Goal: Information Seeking & Learning: Learn about a topic

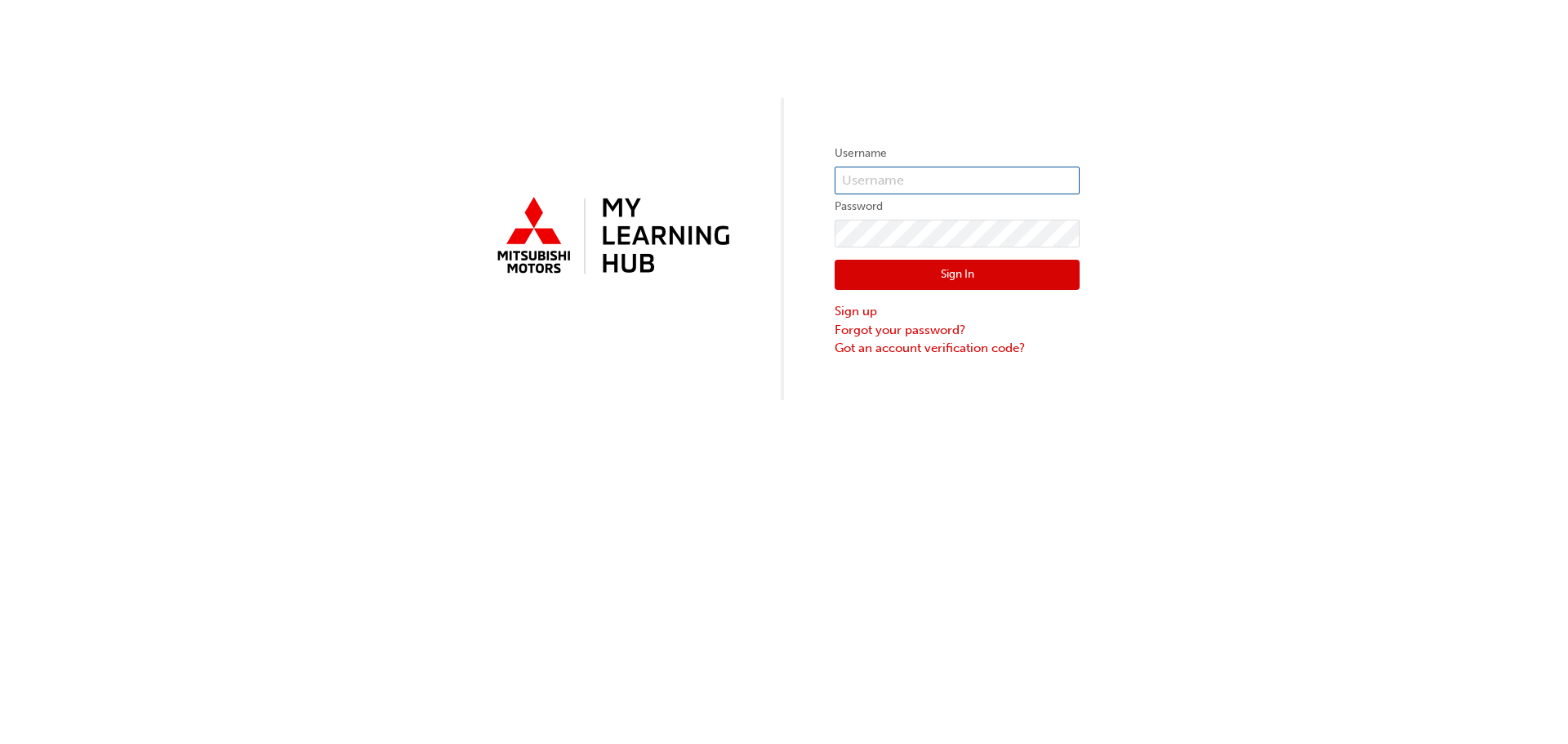
click at [895, 177] on input "text" at bounding box center [956, 180] width 245 height 28
type input "camille@maloufautos.com.au"
click at [876, 328] on link "Forgot your password?" at bounding box center [956, 330] width 245 height 19
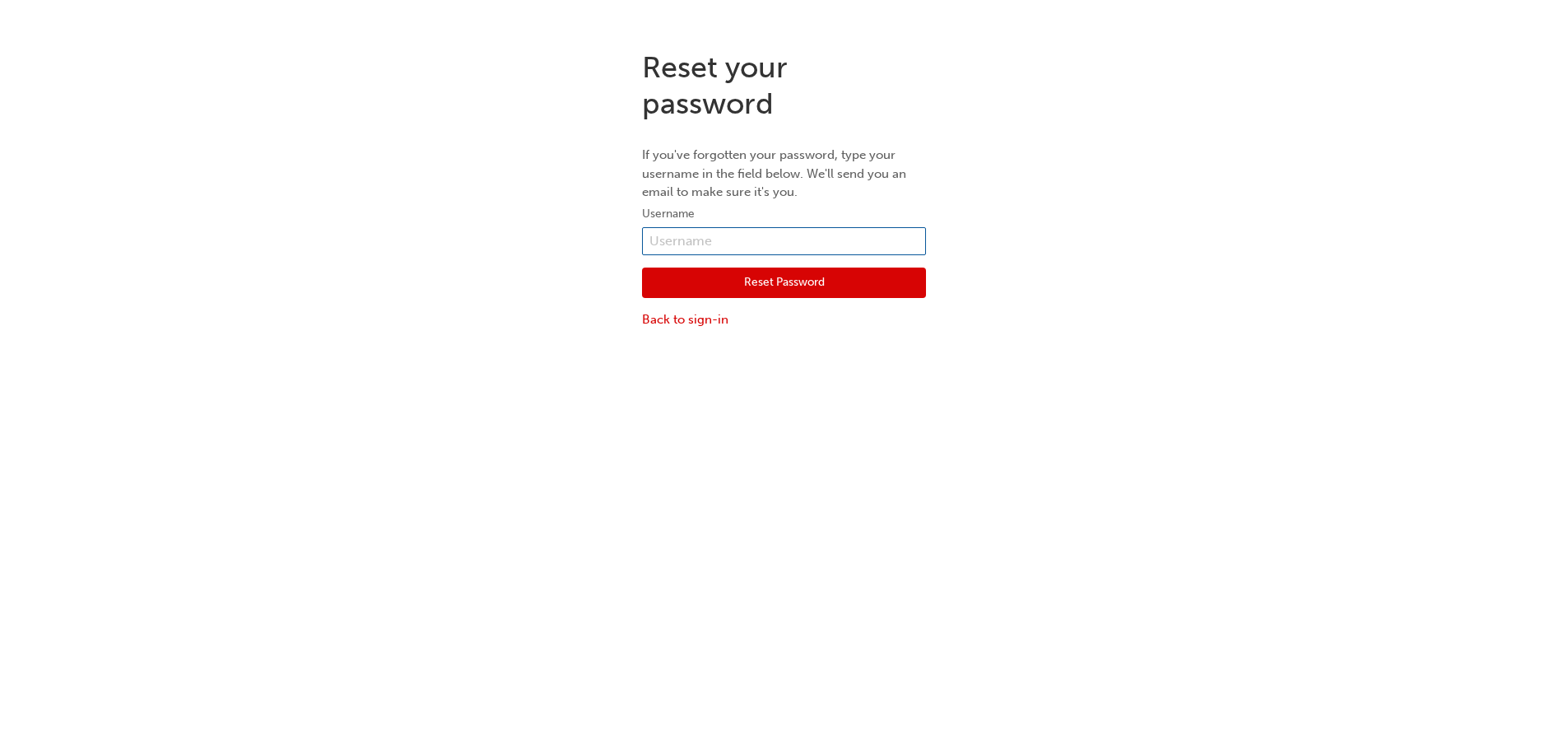
click at [715, 231] on input "text" at bounding box center [784, 241] width 284 height 28
type input "camille@maloufautos.com.au"
click at [733, 283] on button "Reset Password" at bounding box center [784, 283] width 284 height 31
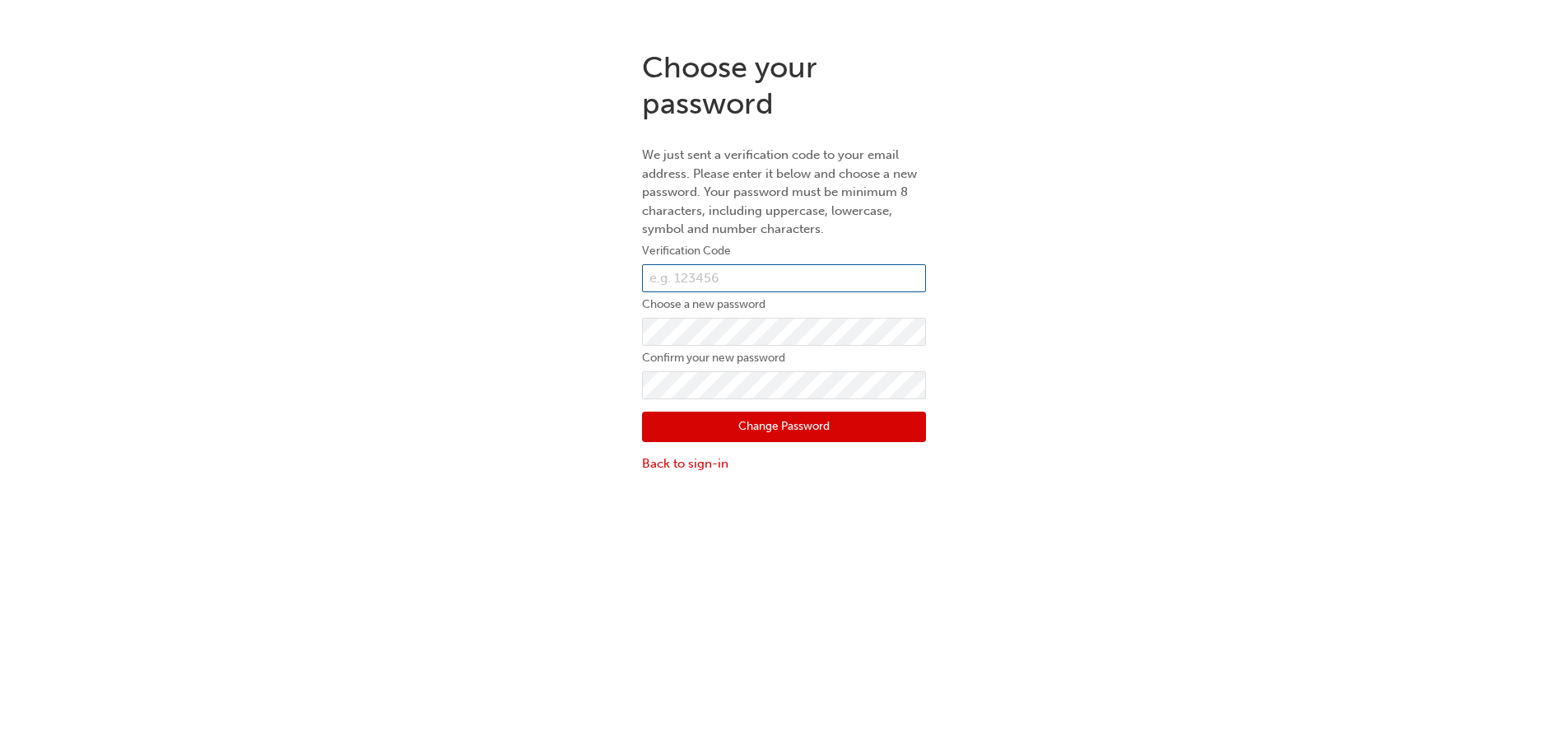
click at [681, 283] on input "text" at bounding box center [784, 278] width 284 height 28
click at [689, 280] on input "text" at bounding box center [784, 278] width 284 height 28
type input "420285"
click at [783, 422] on button "Change Password" at bounding box center [784, 427] width 284 height 31
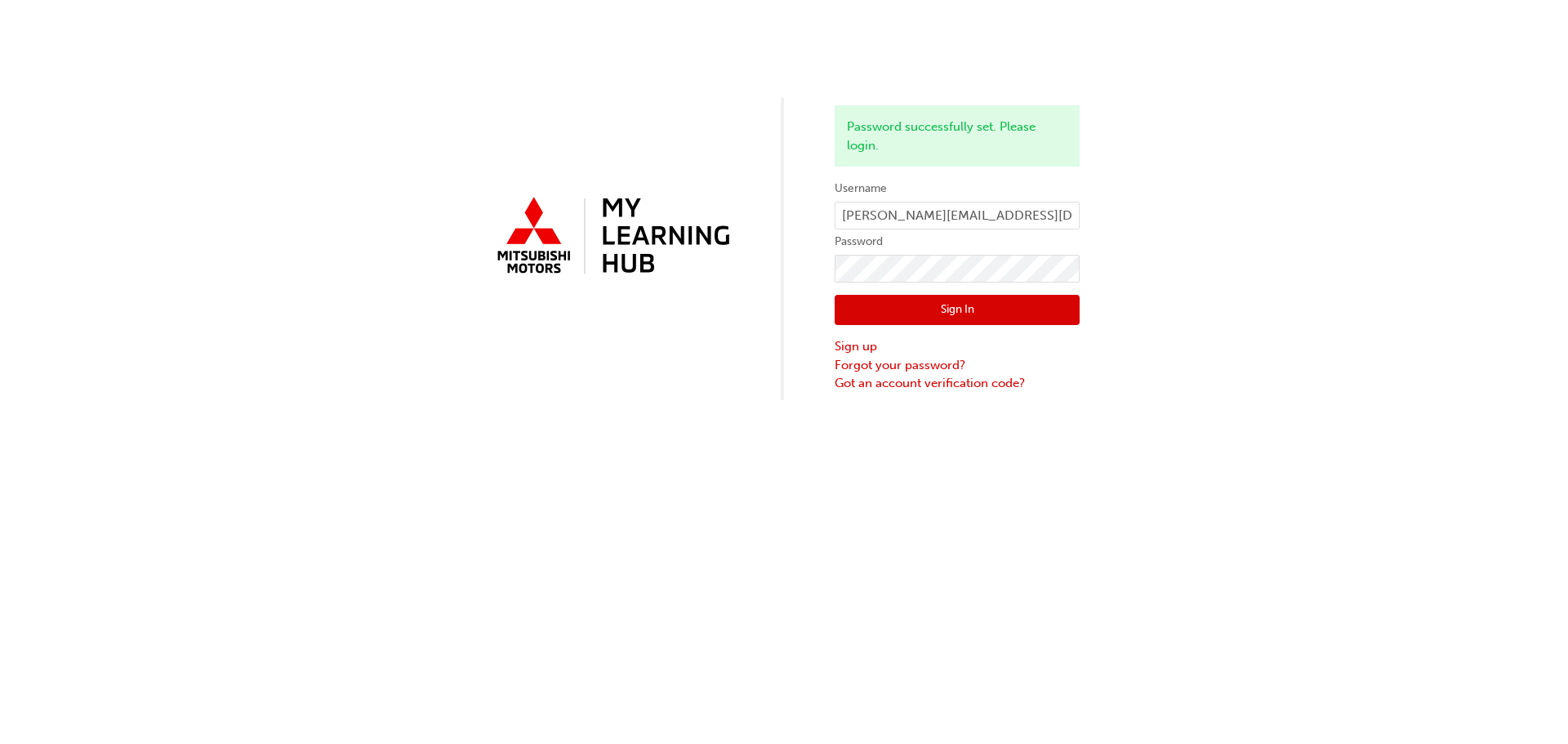
click at [954, 309] on button "Sign In" at bounding box center [956, 310] width 245 height 31
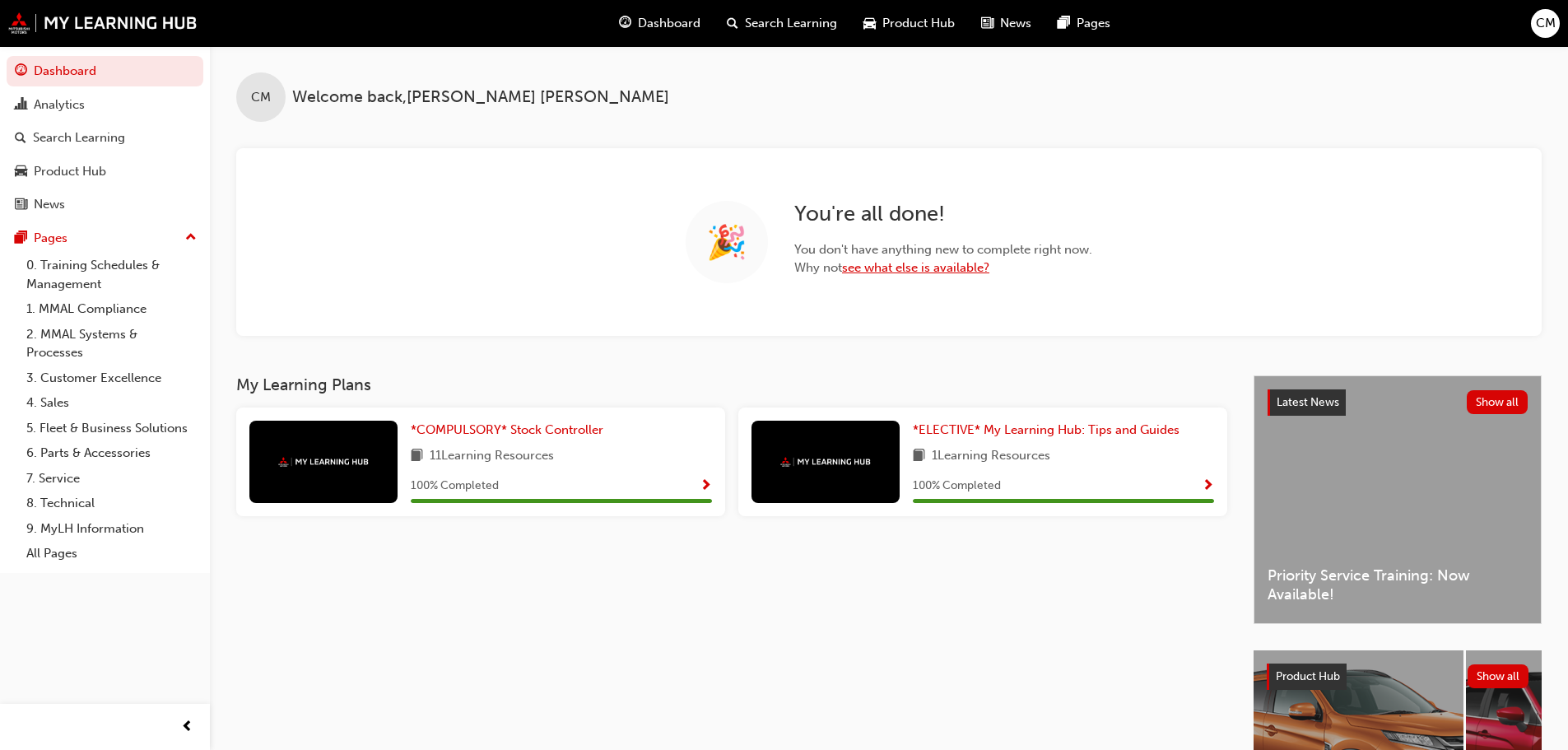
click at [924, 272] on link "see what else is available?" at bounding box center [916, 268] width 148 height 15
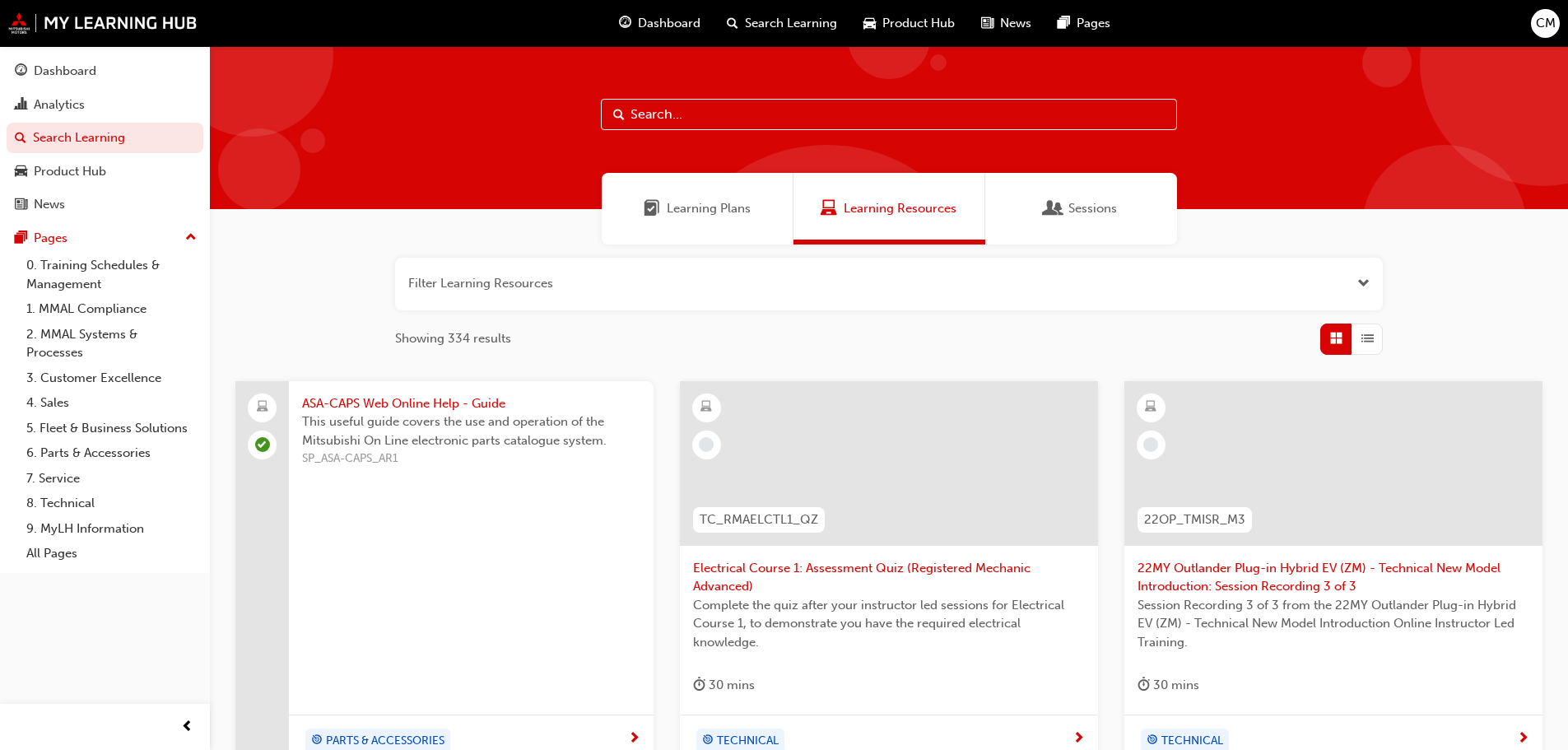
click at [715, 206] on span "Learning Plans" at bounding box center [709, 209] width 84 height 19
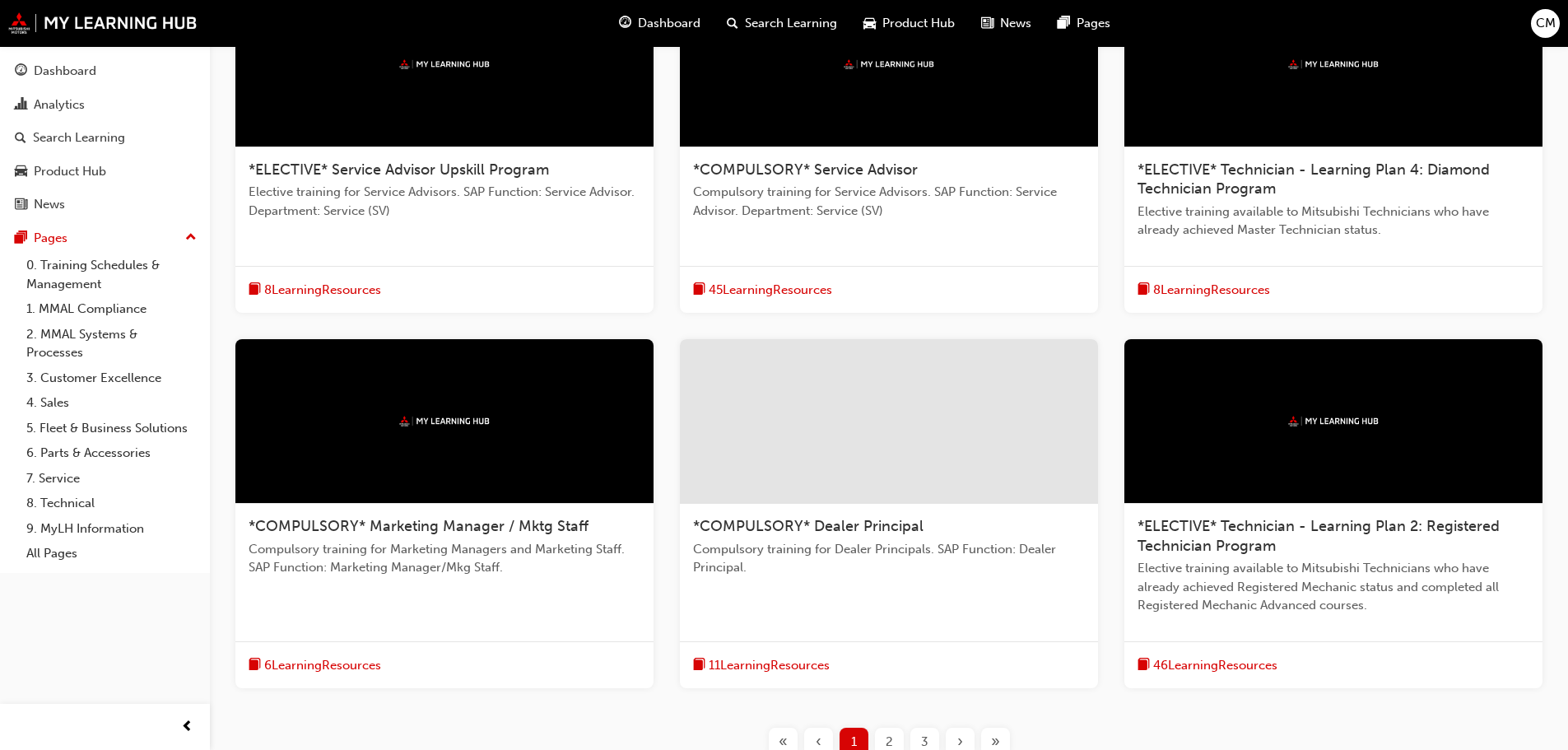
scroll to position [539, 0]
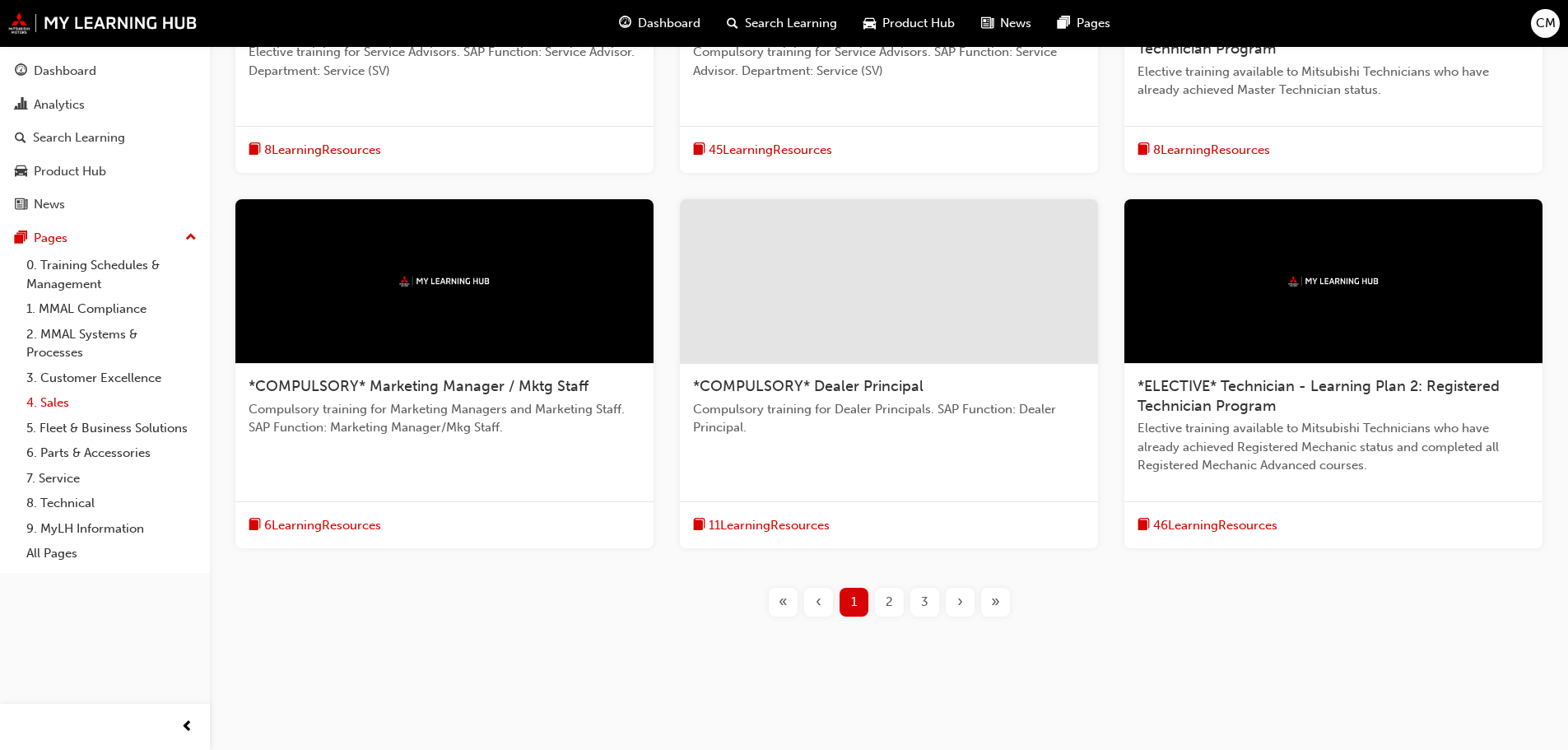
click at [59, 407] on link "4. Sales" at bounding box center [111, 403] width 183 height 26
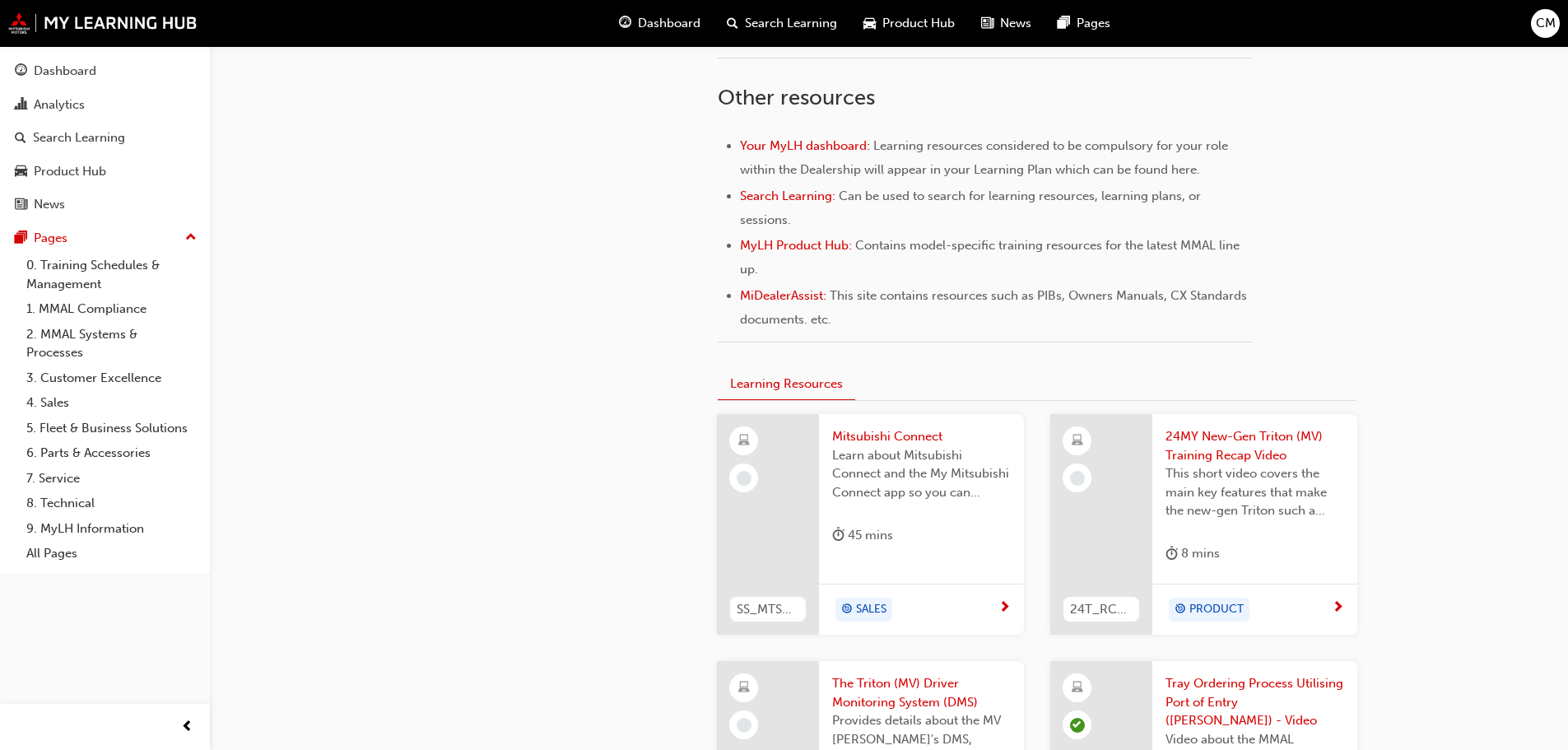
scroll to position [906, 0]
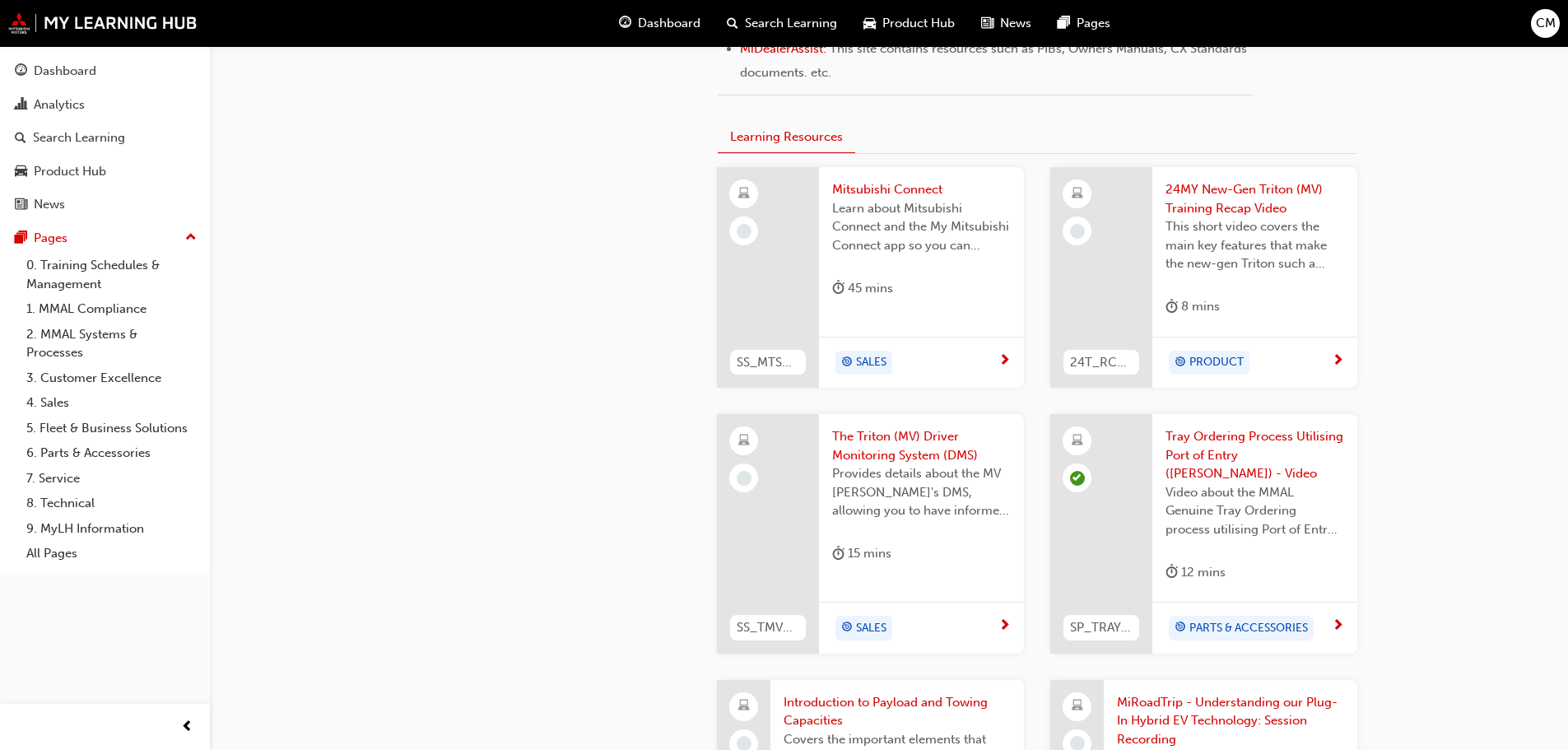
click at [886, 190] on span "Mitsubishi Connect" at bounding box center [922, 190] width 179 height 19
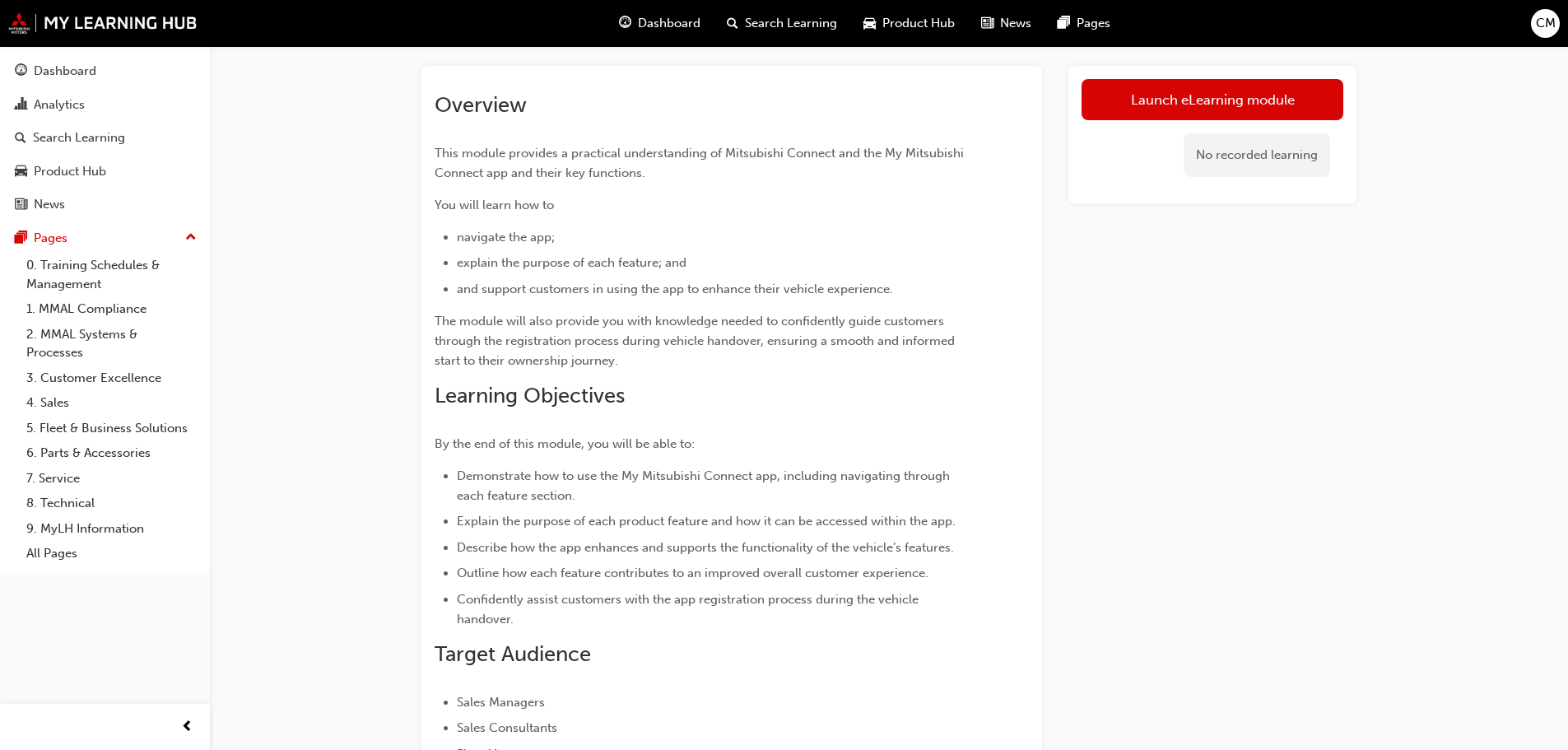
scroll to position [388, 0]
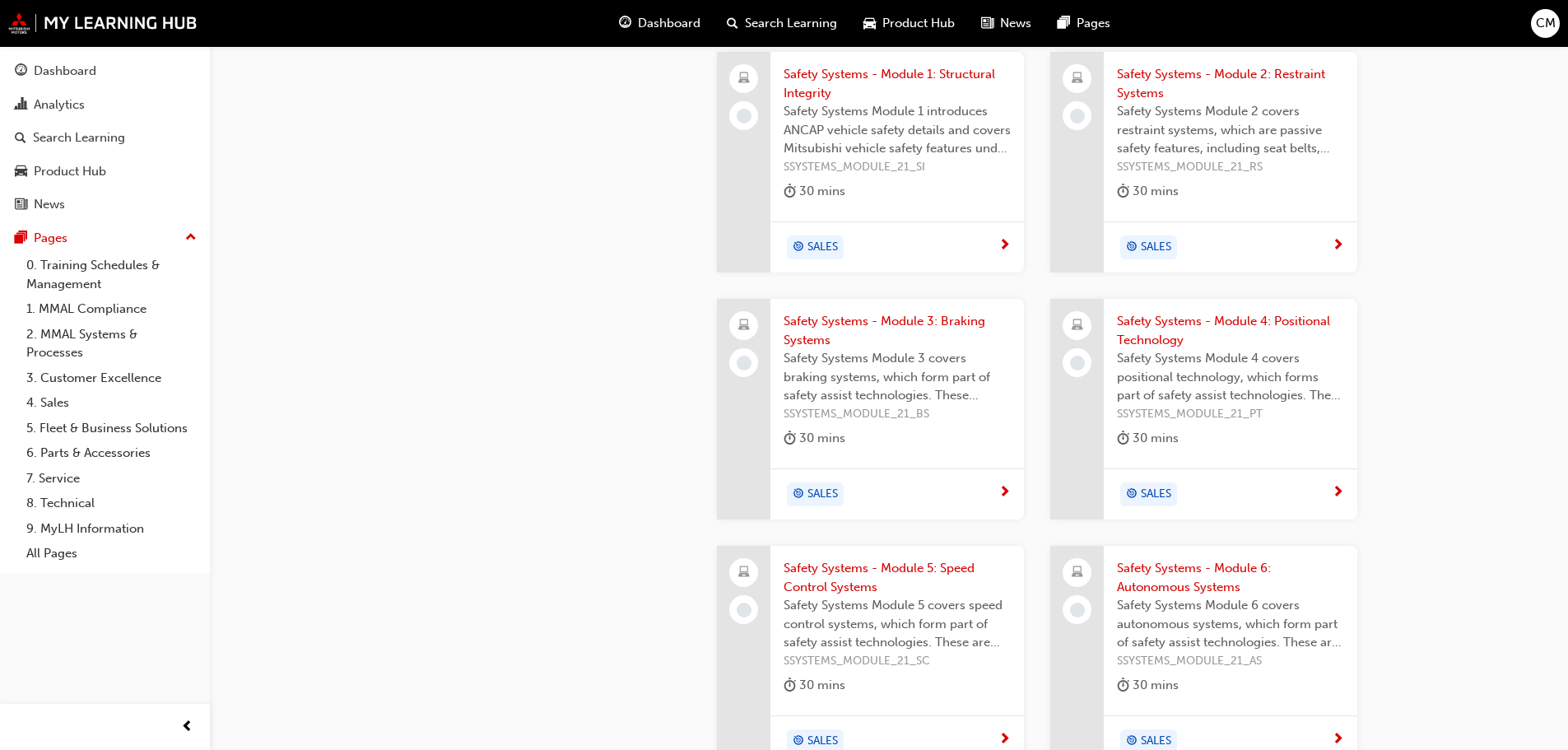
scroll to position [1970, 0]
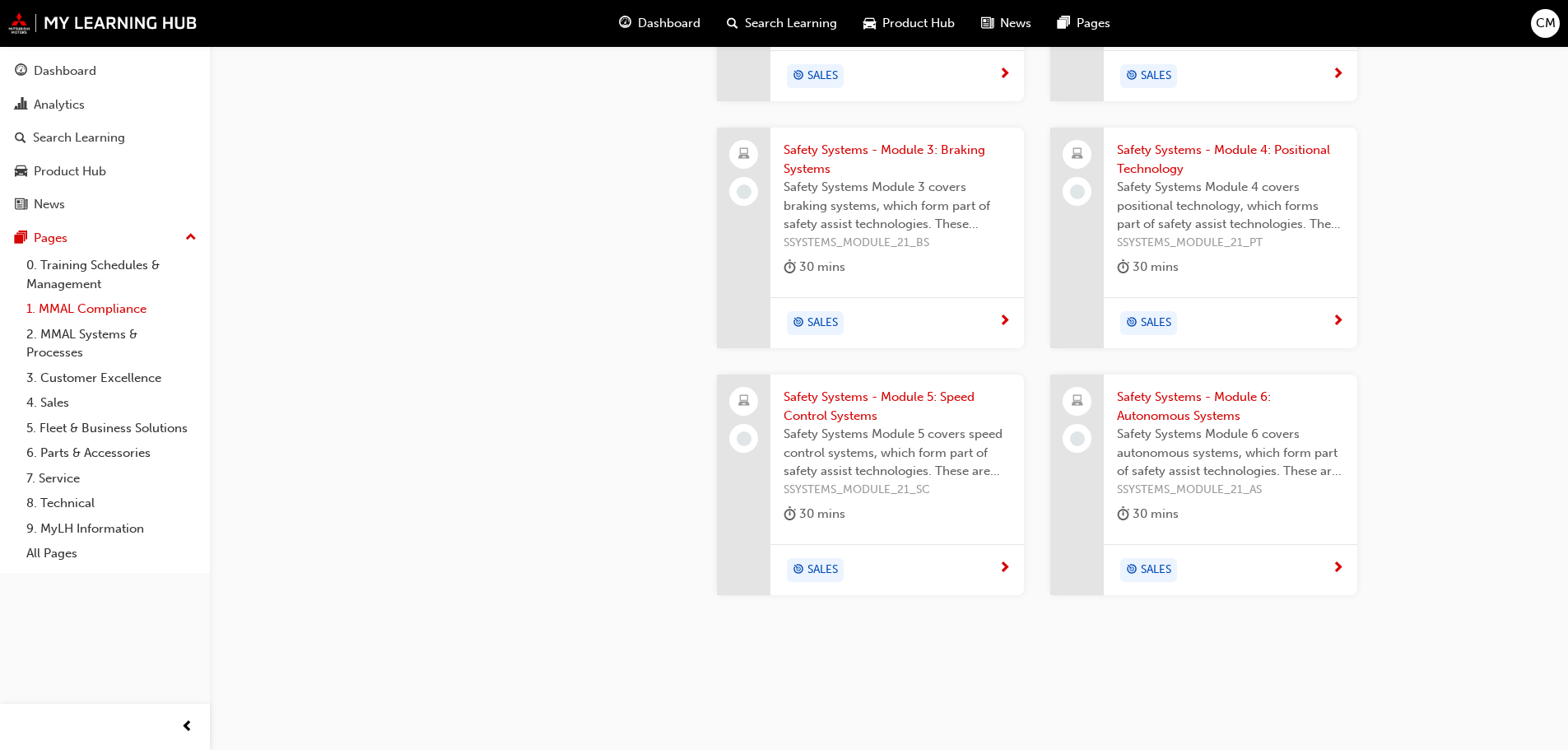
click at [89, 309] on link "1. MMAL Compliance" at bounding box center [111, 309] width 183 height 26
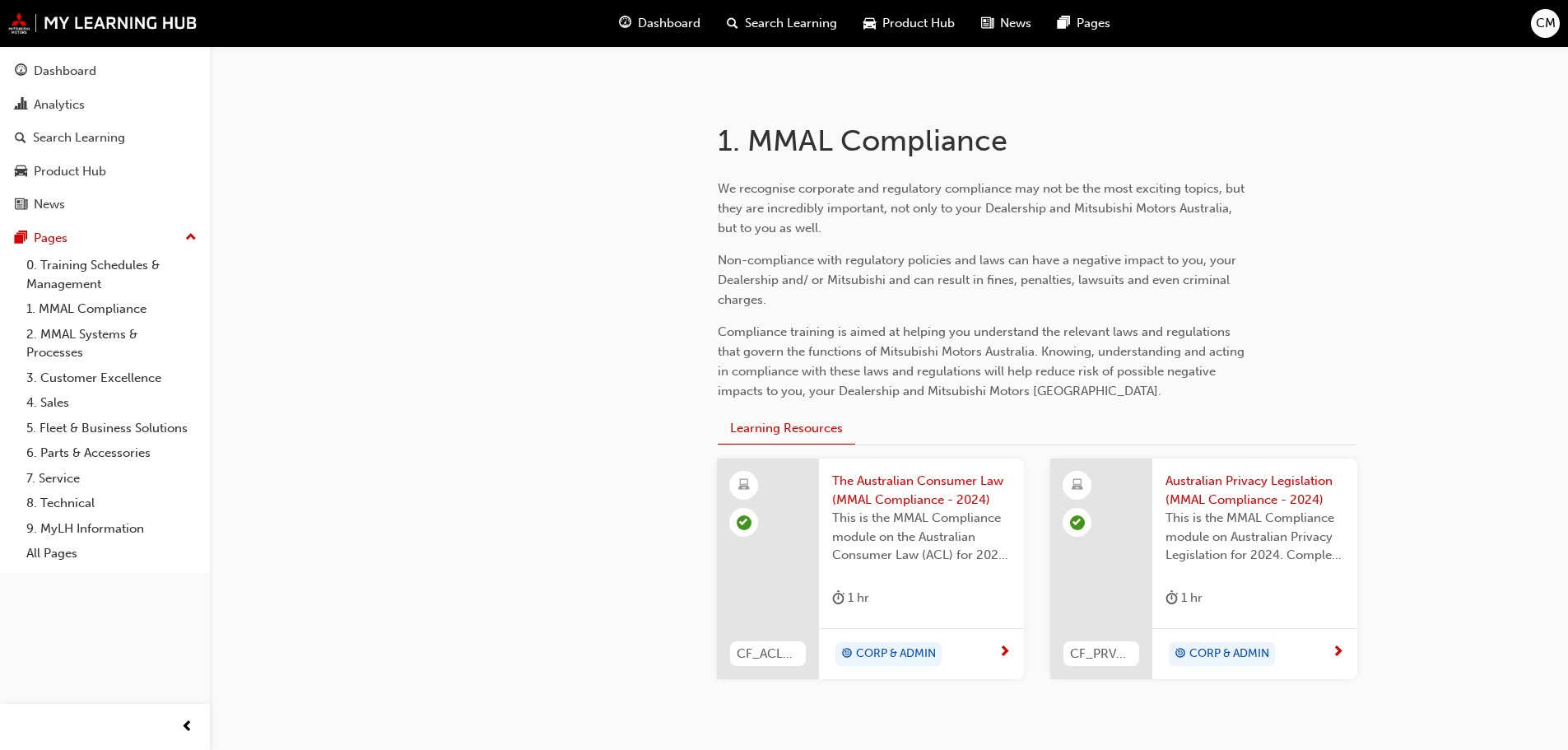
scroll to position [329, 0]
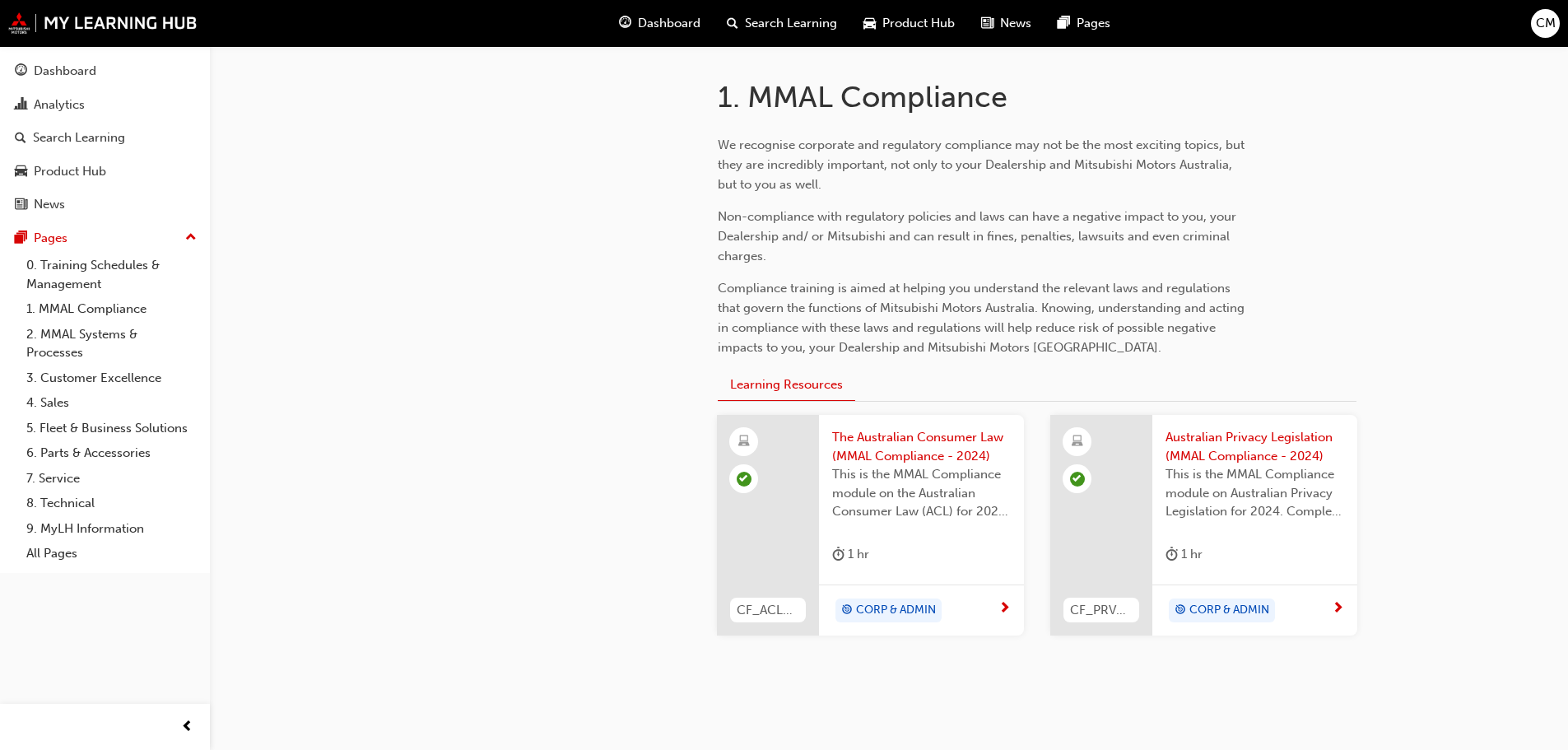
click at [864, 440] on span "The Australian Consumer Law (MMAL Compliance - 2024)" at bounding box center [922, 447] width 179 height 37
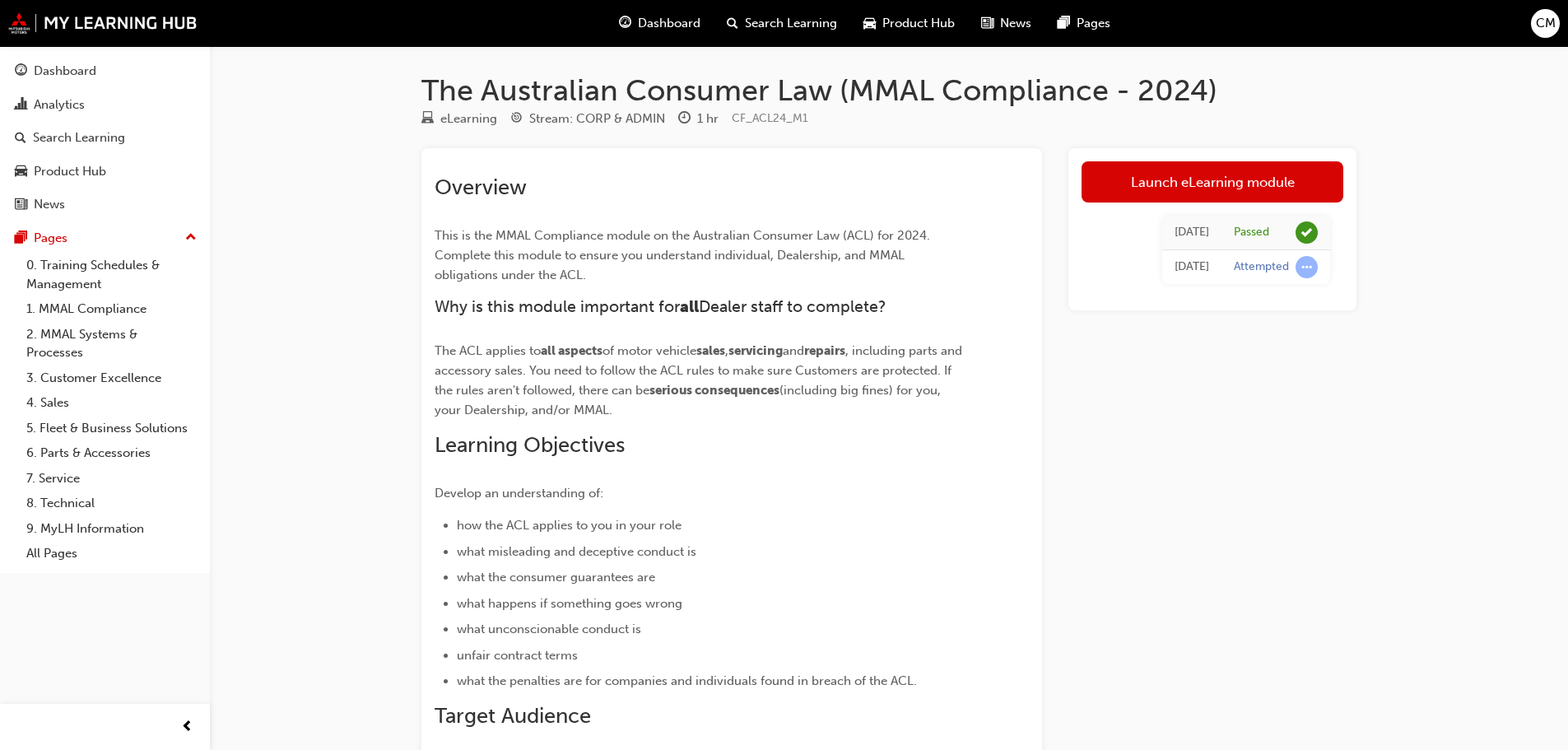
scroll to position [329, 0]
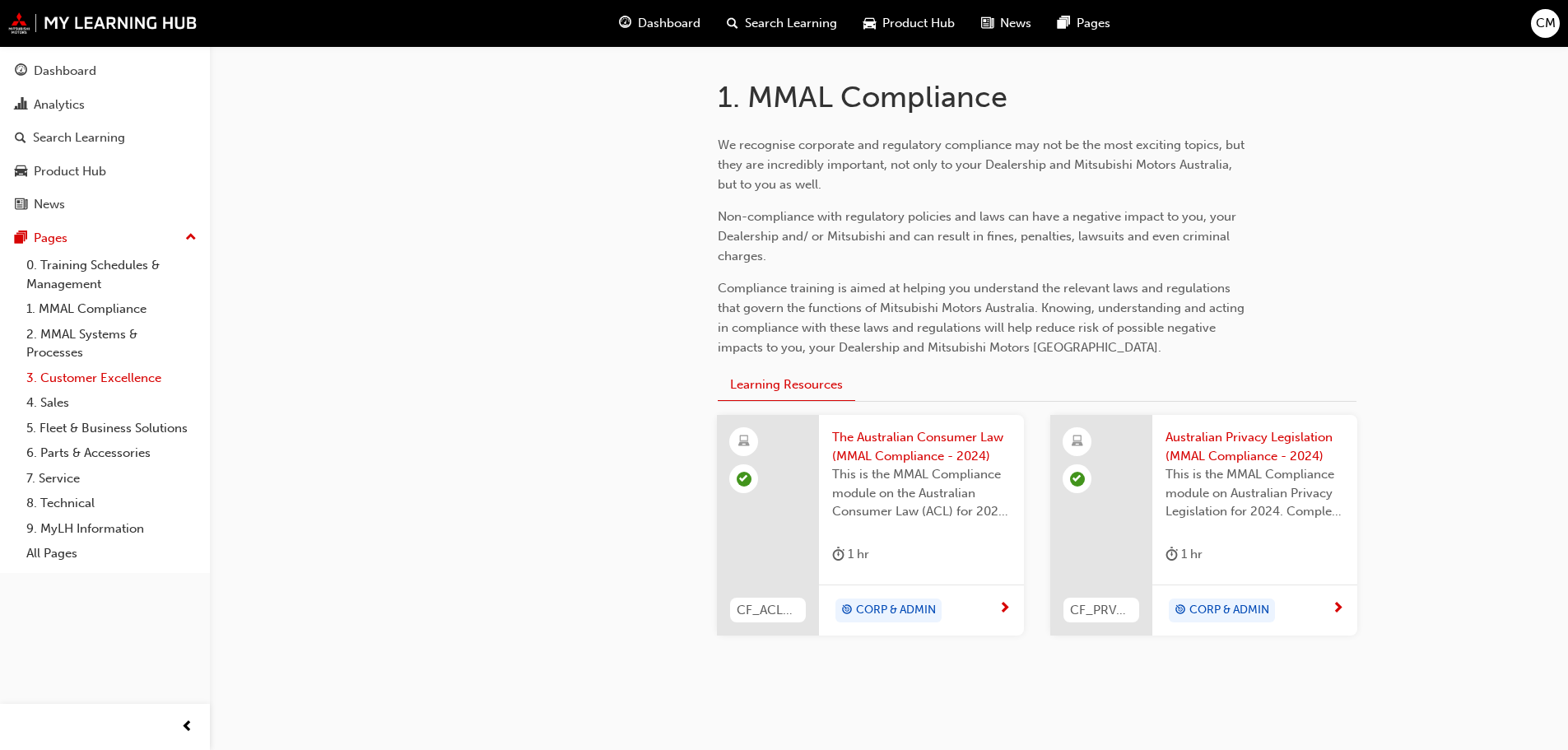
click at [101, 377] on link "3. Customer Excellence" at bounding box center [111, 378] width 183 height 26
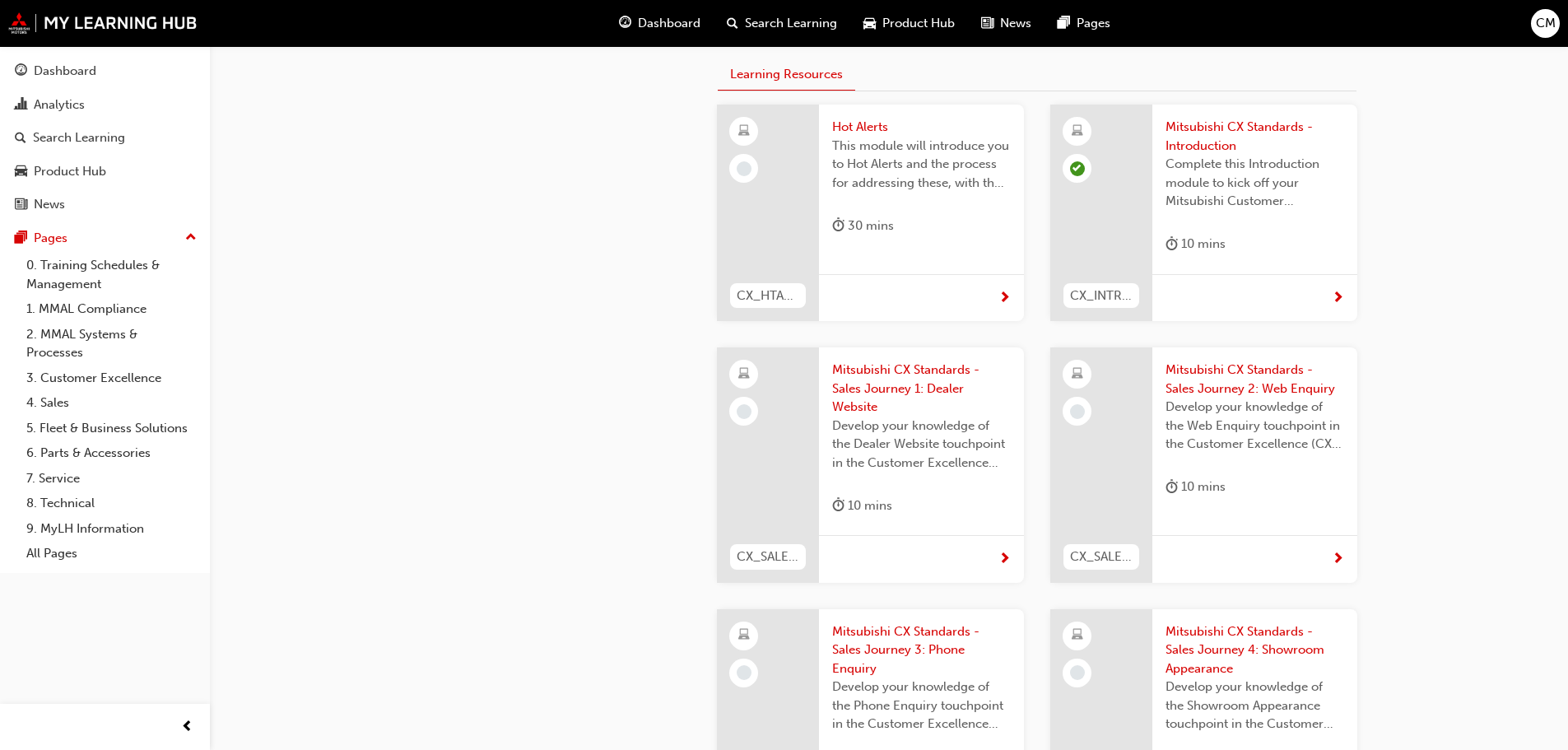
scroll to position [494, 0]
click at [871, 370] on span "Mitsubishi CX Standards - Sales Journey 1: Dealer Website" at bounding box center [922, 383] width 179 height 56
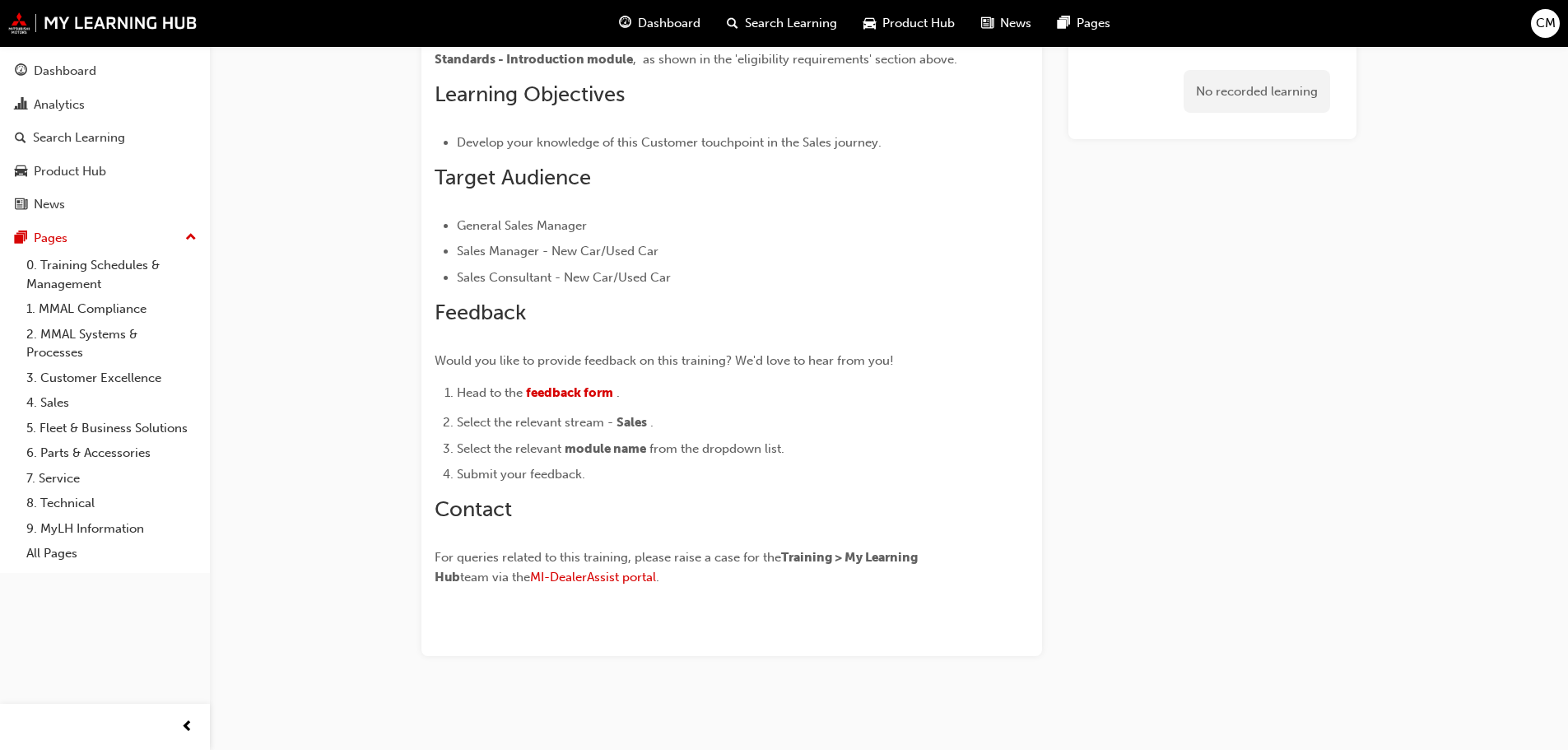
scroll to position [310, 0]
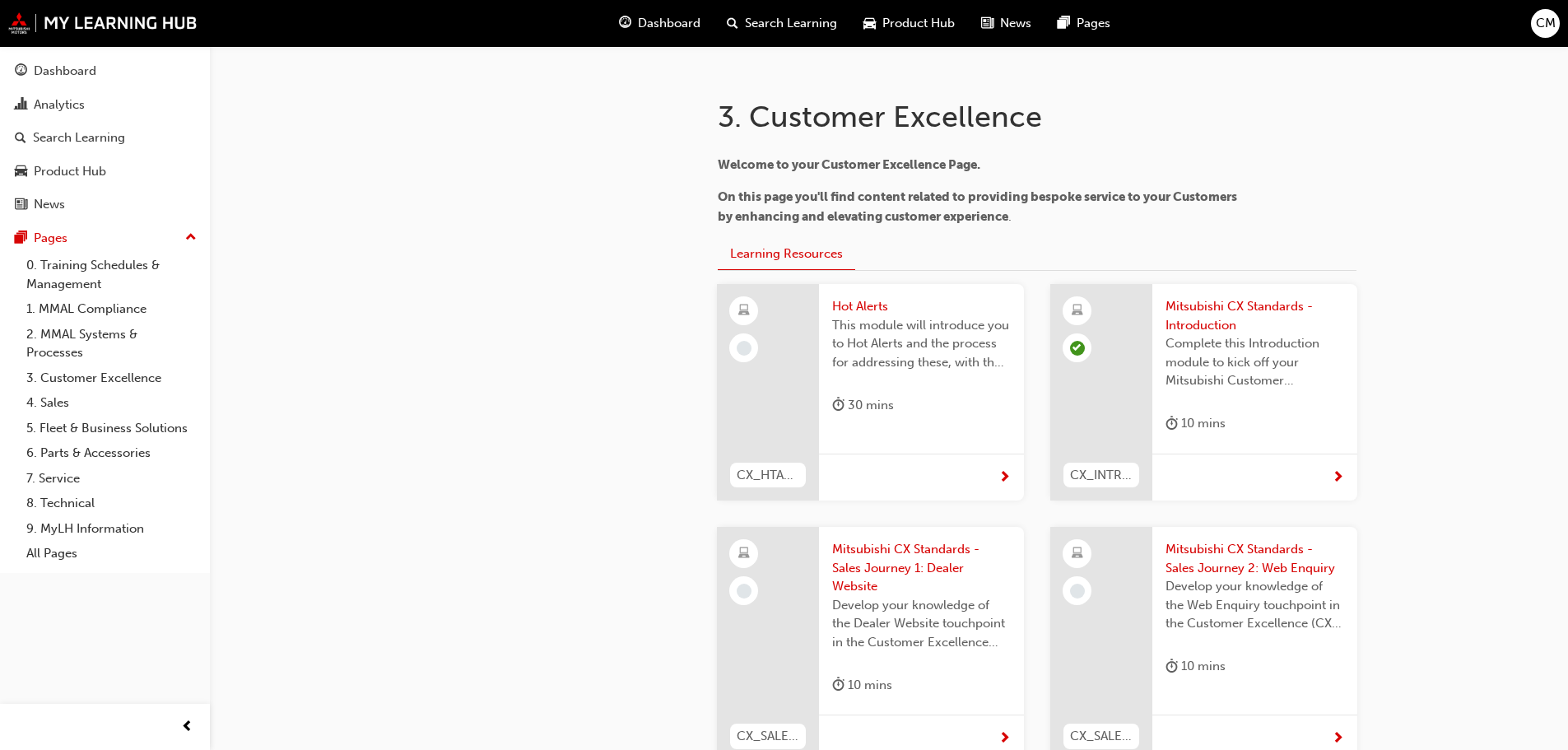
scroll to position [494, 0]
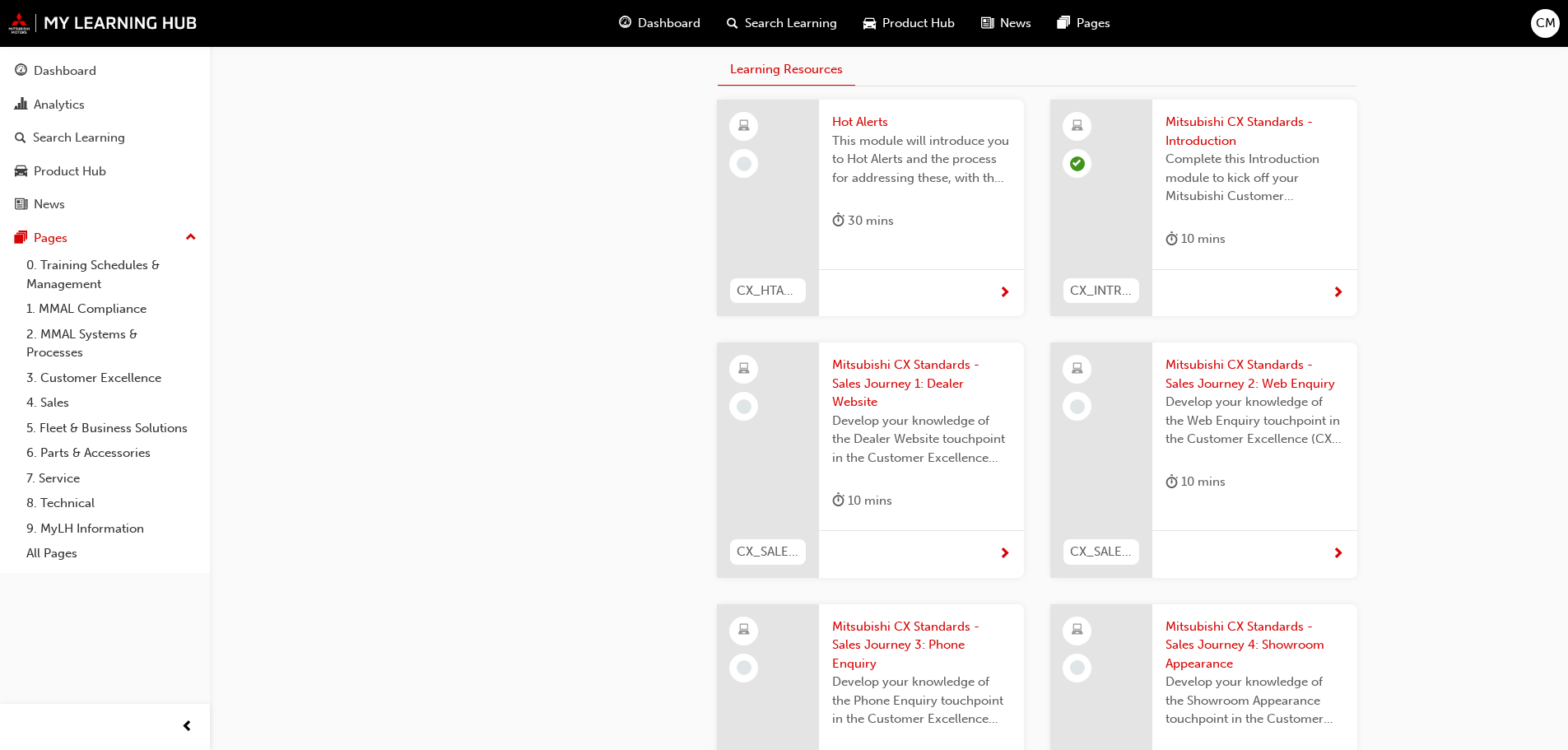
click at [1171, 127] on span "Mitsubishi CX Standards - Introduction" at bounding box center [1255, 131] width 179 height 37
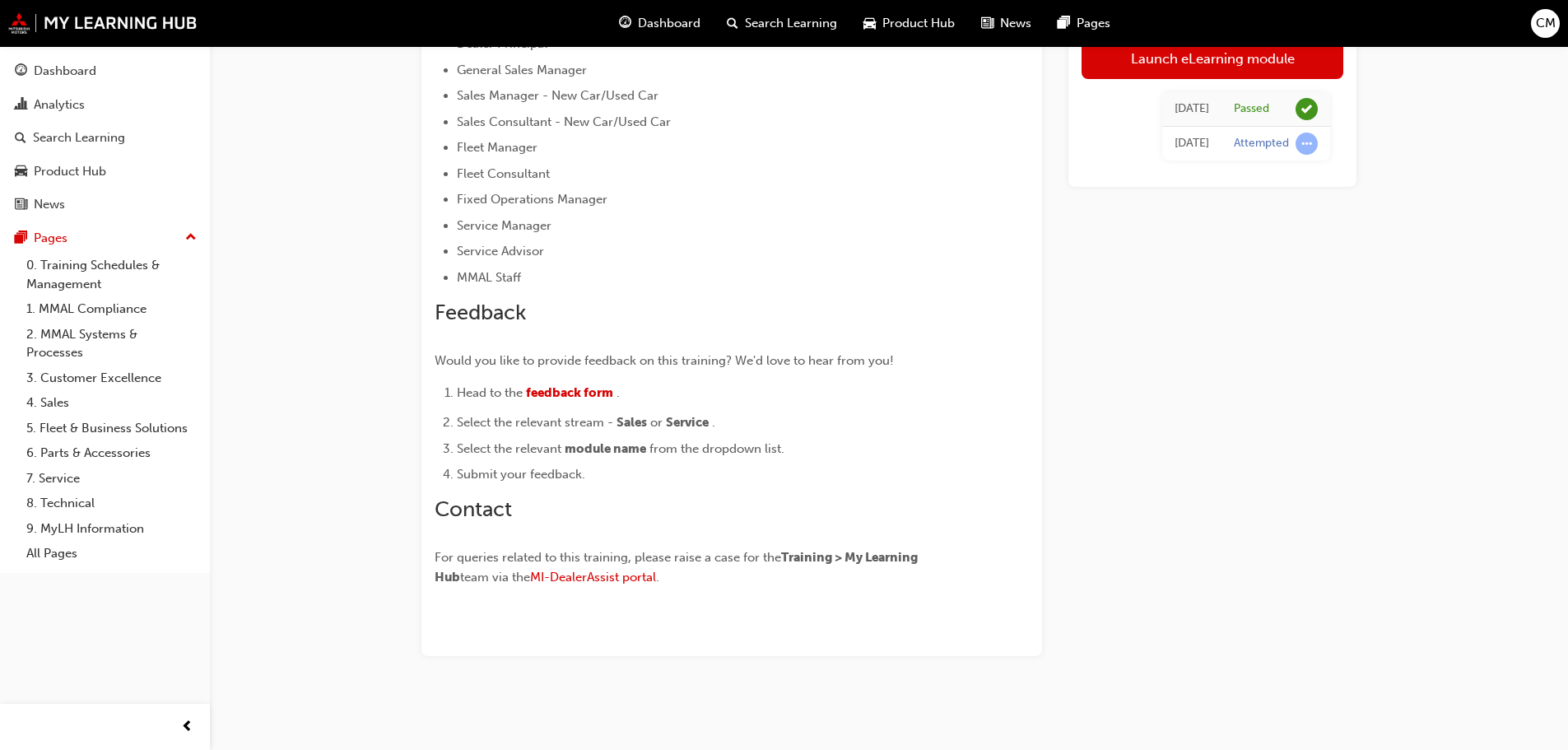
scroll to position [321, 0]
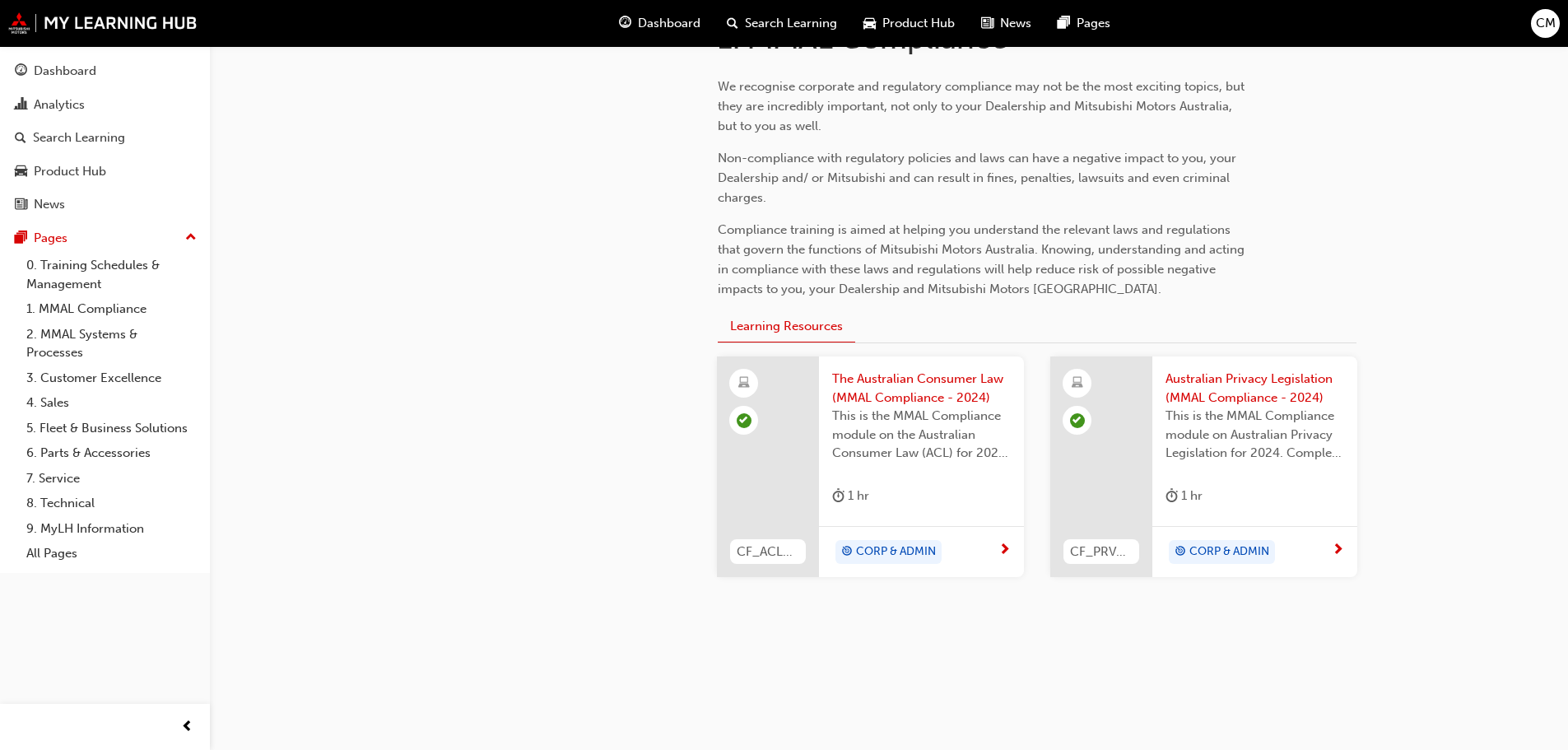
scroll to position [329, 0]
